Goal: Check status: Check status

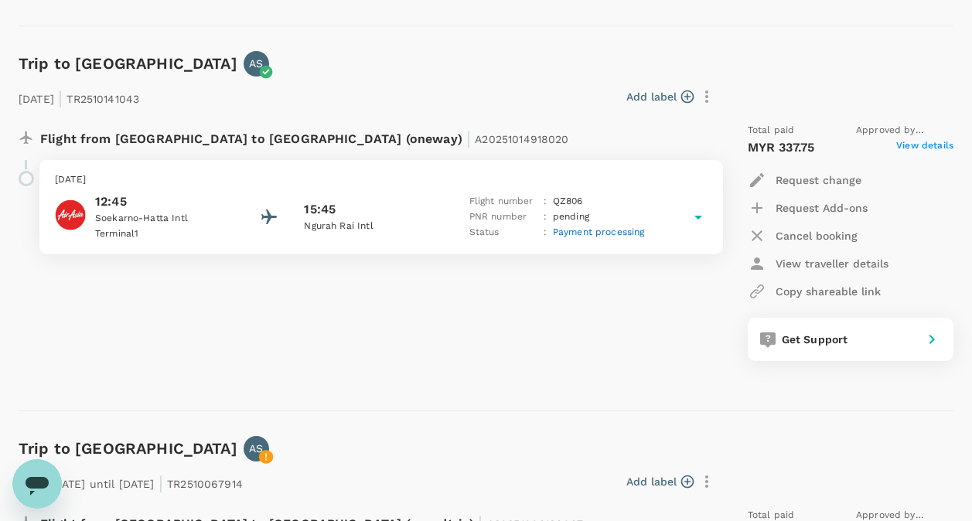
scroll to position [542, 0]
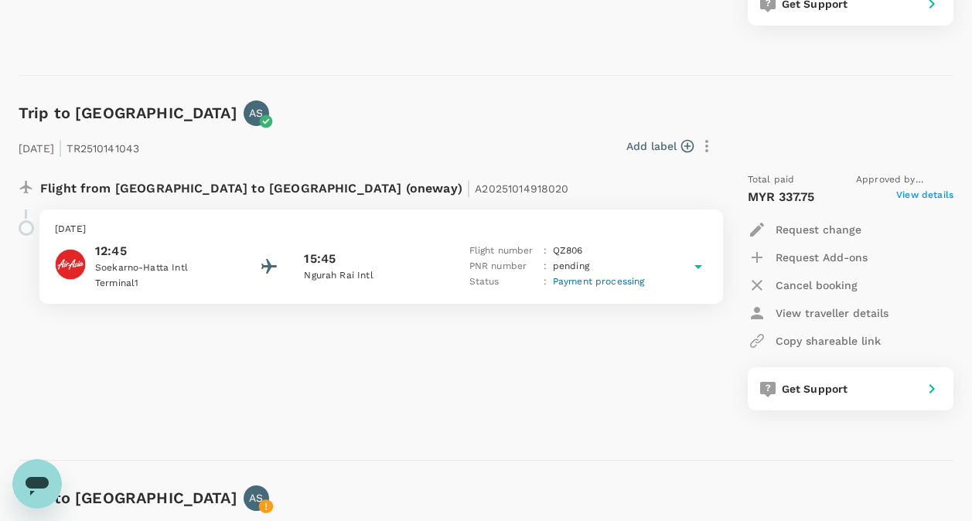
click at [578, 355] on div "Flight from [GEOGRAPHIC_DATA] to [GEOGRAPHIC_DATA] (oneway) | A20251014918020 […" at bounding box center [361, 291] width 710 height 263
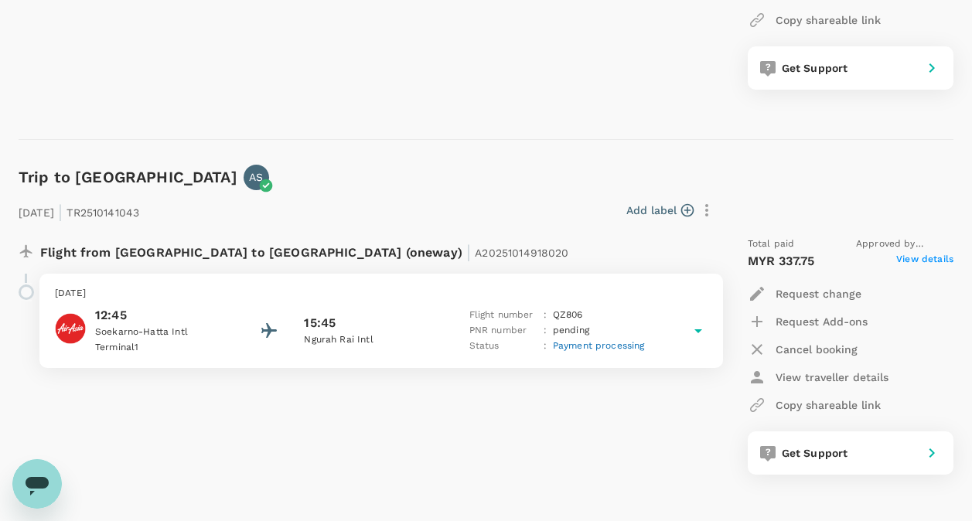
scroll to position [506, 0]
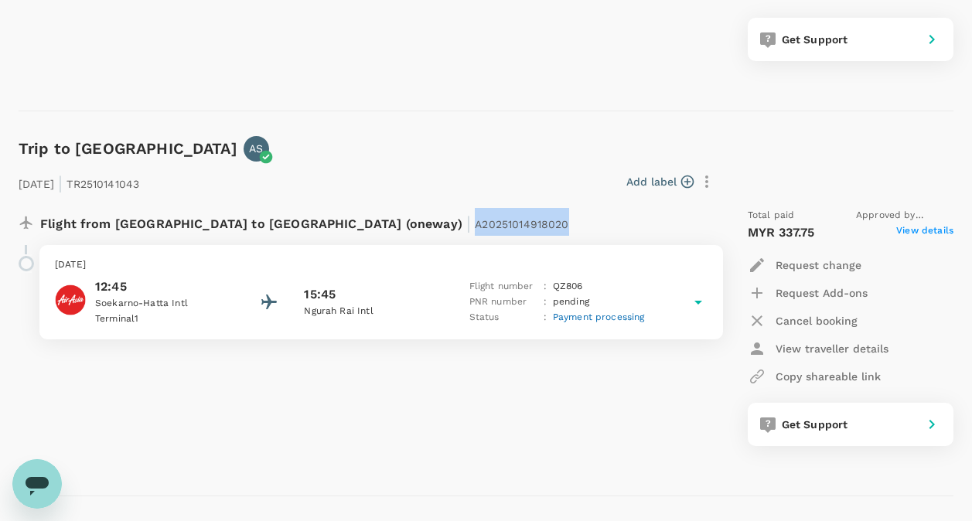
drag, startPoint x: 418, startPoint y: 224, endPoint x: 323, endPoint y: 223, distance: 95.1
click at [323, 223] on div "Flight from [GEOGRAPHIC_DATA] to [GEOGRAPHIC_DATA] (oneway) | A20251014918020" at bounding box center [330, 222] width 581 height 28
copy span "A20251014918020"
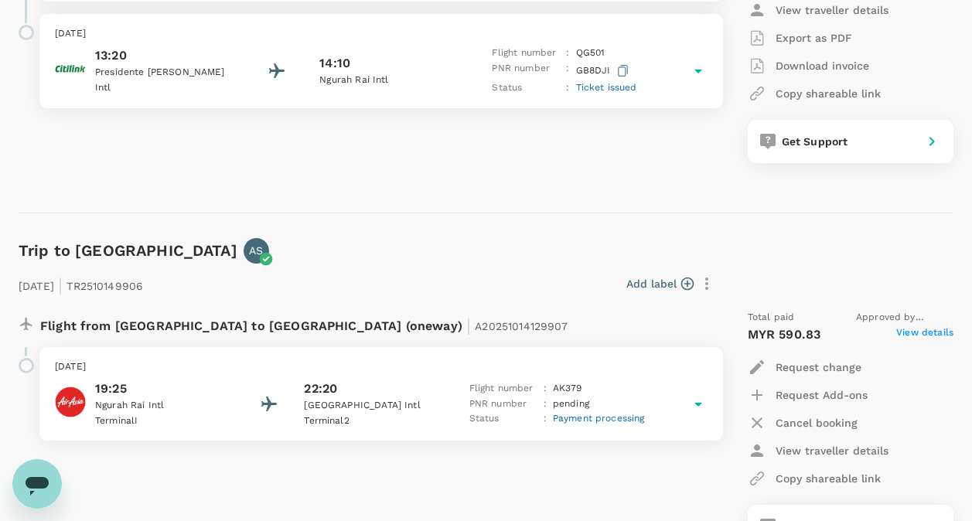
scroll to position [1280, 0]
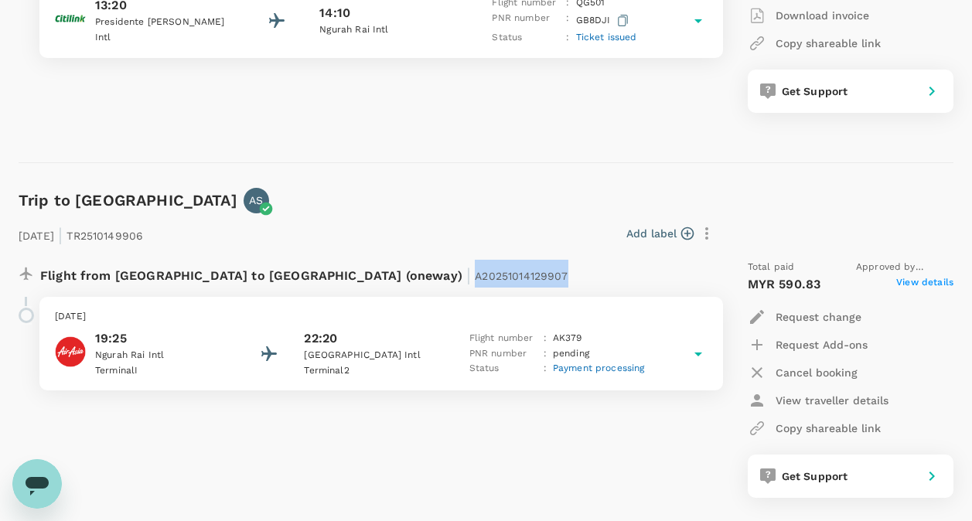
drag, startPoint x: 418, startPoint y: 274, endPoint x: 319, endPoint y: 274, distance: 99.0
click at [319, 274] on div "Flight from [GEOGRAPHIC_DATA] to [GEOGRAPHIC_DATA] (oneway) | A20251014129907" at bounding box center [330, 274] width 581 height 28
copy span "A20251014129907"
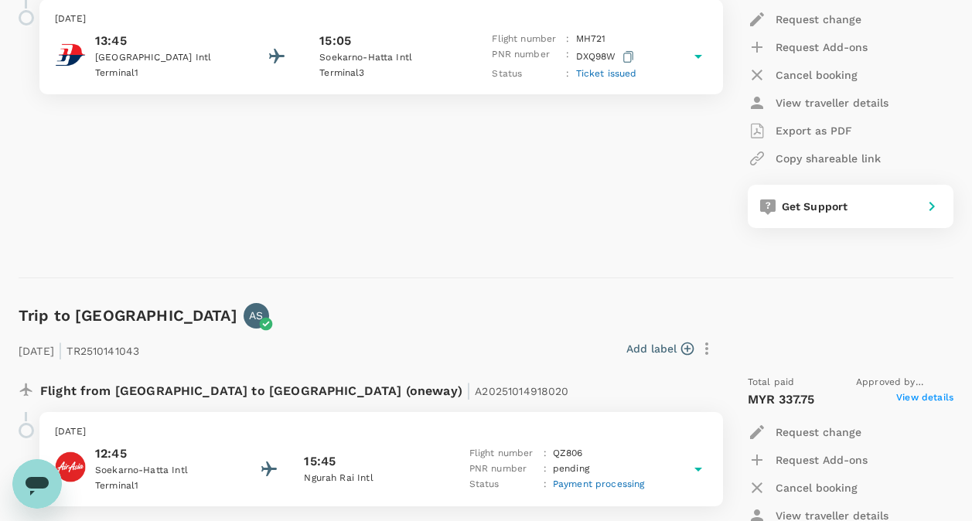
scroll to position [429, 0]
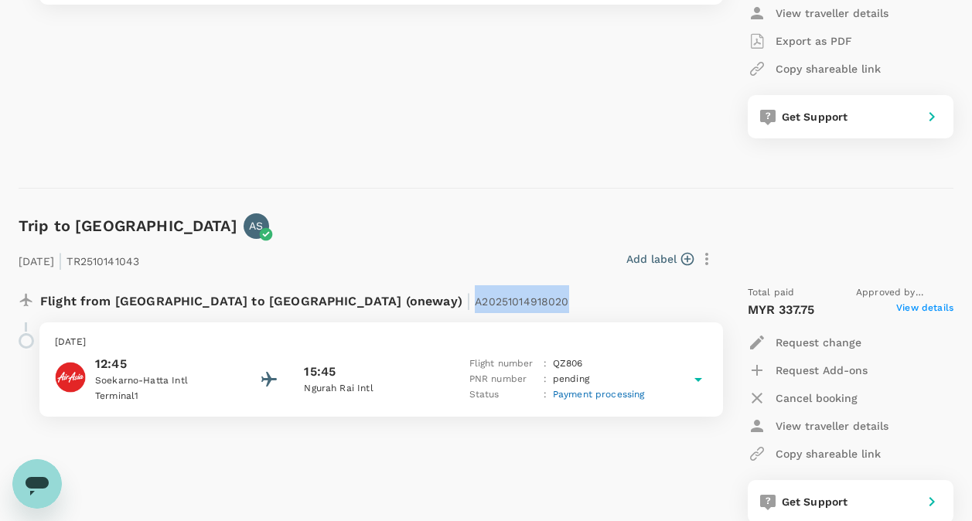
drag, startPoint x: 437, startPoint y: 298, endPoint x: 325, endPoint y: 304, distance: 111.5
click at [325, 304] on div "Flight from [GEOGRAPHIC_DATA] to [GEOGRAPHIC_DATA] (oneway) | A20251014918020" at bounding box center [330, 299] width 581 height 28
copy span "A20251014918020"
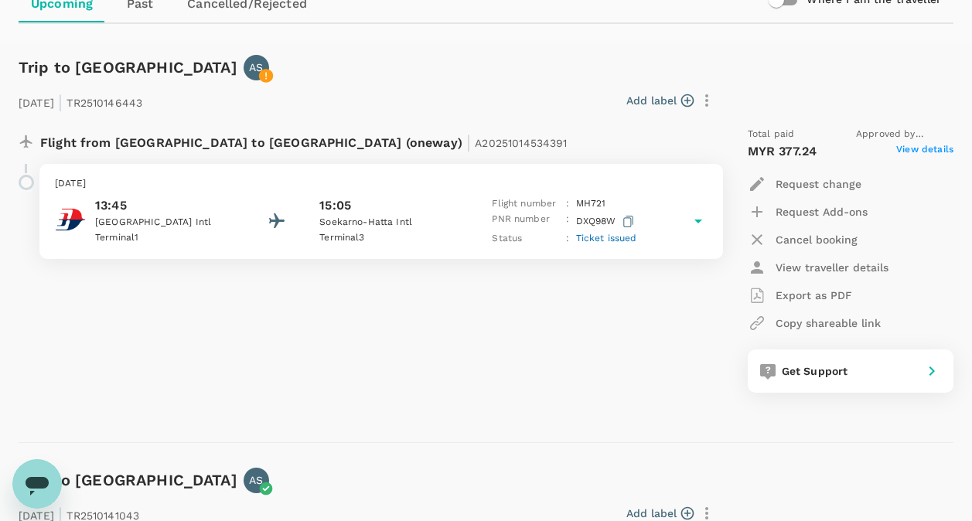
scroll to position [120, 0]
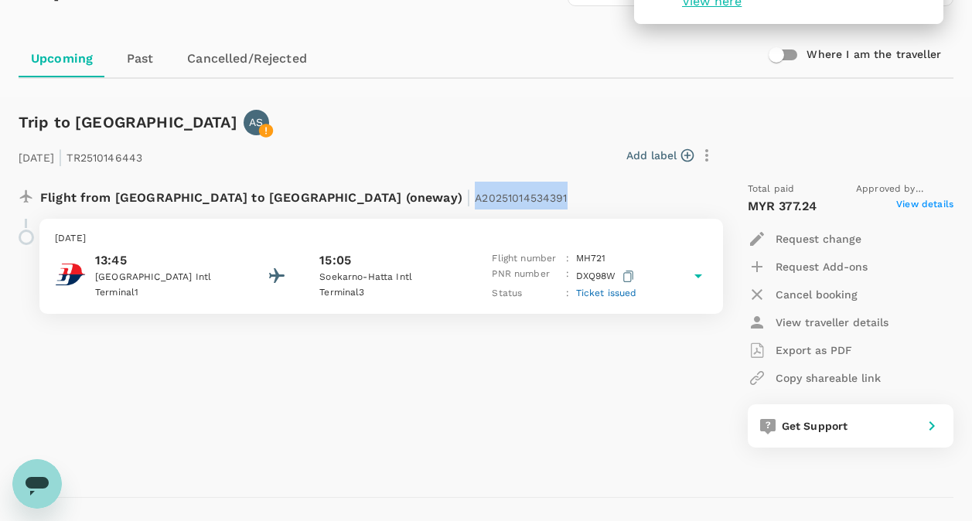
drag, startPoint x: 427, startPoint y: 195, endPoint x: 320, endPoint y: 200, distance: 106.8
click at [320, 200] on div "Flight from [GEOGRAPHIC_DATA] to [GEOGRAPHIC_DATA] (oneway) | A20251014534391" at bounding box center [330, 196] width 581 height 28
copy span "A20251014534391"
click at [519, 147] on div "Add label" at bounding box center [433, 155] width 571 height 26
